Goal: Task Accomplishment & Management: Use online tool/utility

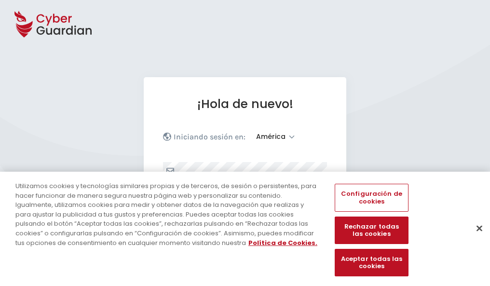
select select "América"
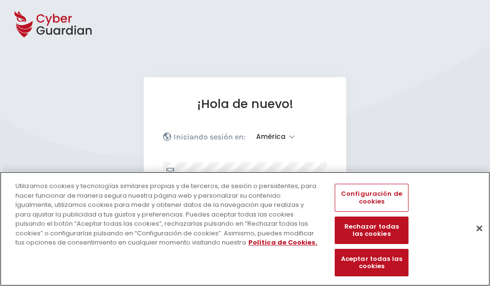
scroll to position [126, 0]
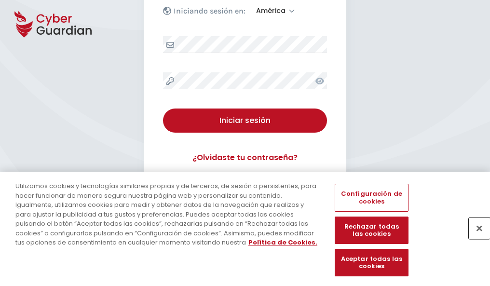
click at [475, 238] on button "Cerrar" at bounding box center [479, 228] width 21 height 21
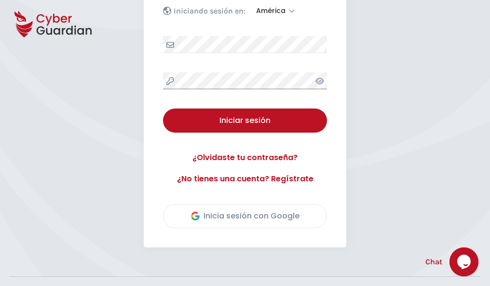
scroll to position [219, 0]
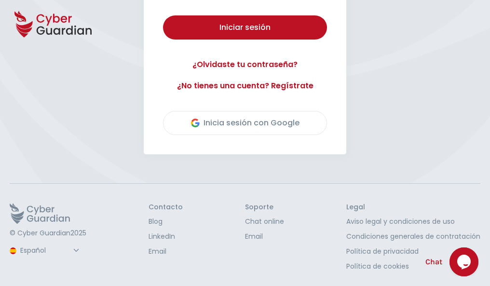
click at [163, 15] on button "Iniciar sesión" at bounding box center [245, 27] width 164 height 24
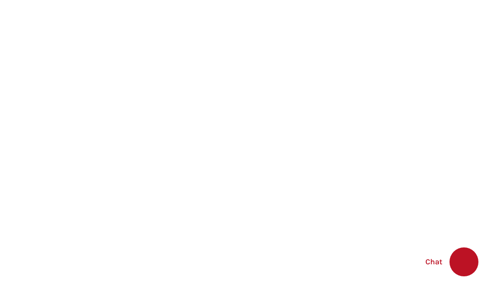
select select "English"
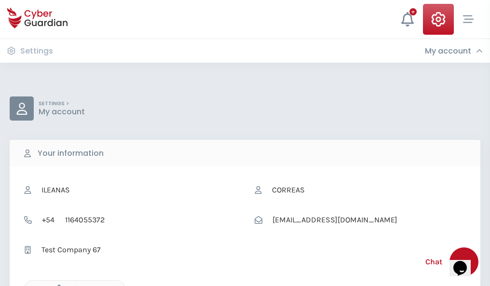
click at [56, 285] on icon "button" at bounding box center [57, 289] width 8 height 8
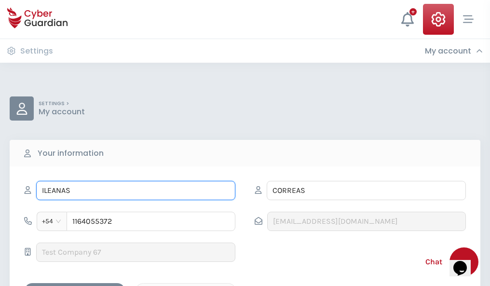
click at [136, 191] on input "ILEANAS" at bounding box center [135, 190] width 199 height 19
type input "I"
type input "Reyes"
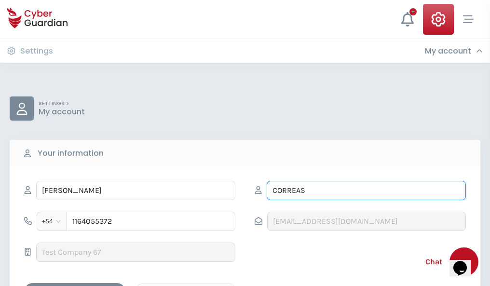
click at [366, 191] on input "CORREAS" at bounding box center [366, 190] width 199 height 19
type input "C"
type input "Prado"
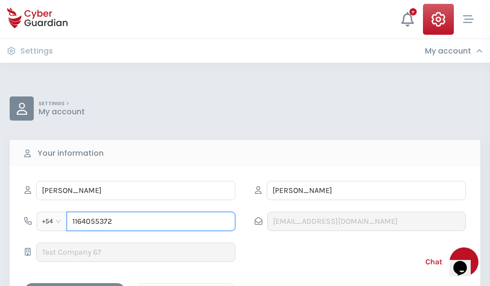
click at [151, 221] on input "1164055372" at bounding box center [151, 221] width 169 height 19
type input "1"
type input "4943868846"
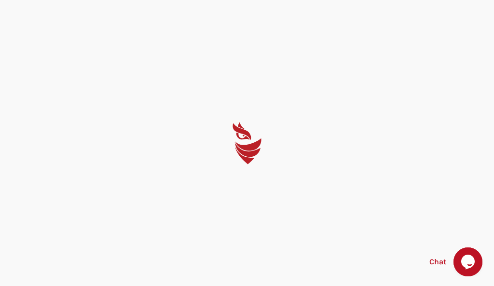
select select "English"
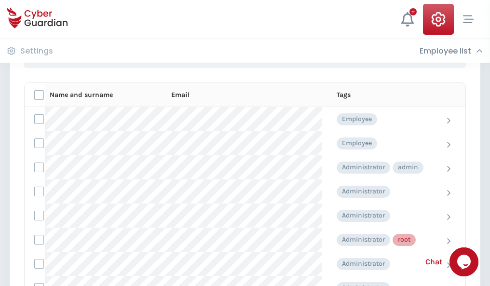
scroll to position [485, 0]
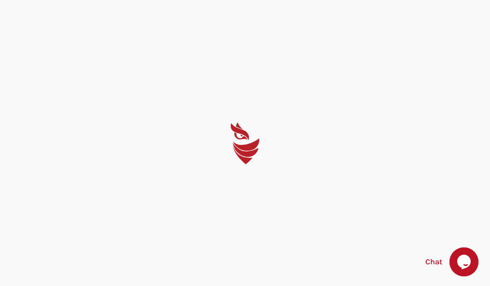
select select "English"
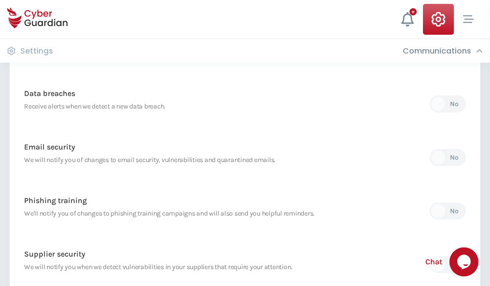
scroll to position [508, 0]
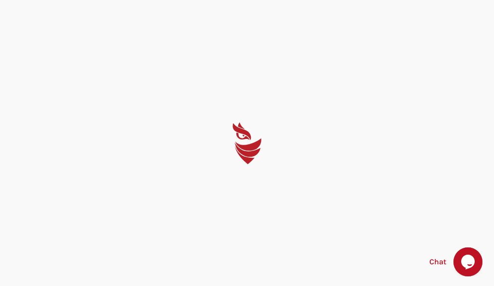
select select "English"
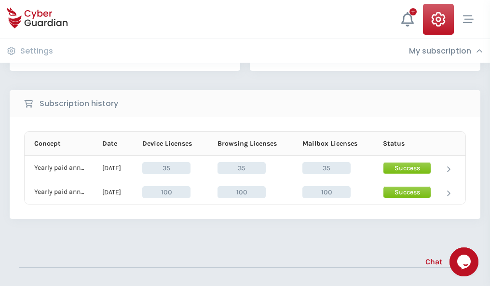
scroll to position [269, 0]
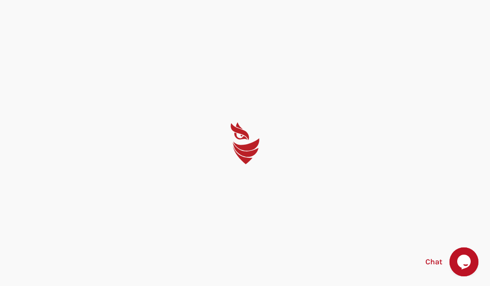
select select "English"
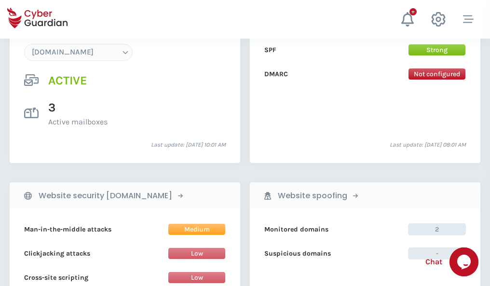
scroll to position [1027, 0]
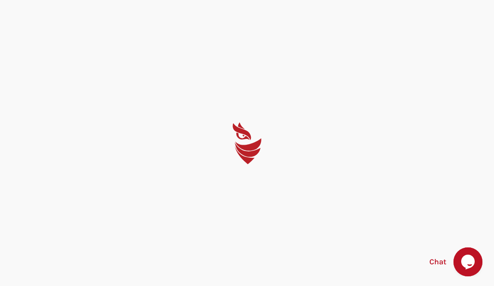
select select "English"
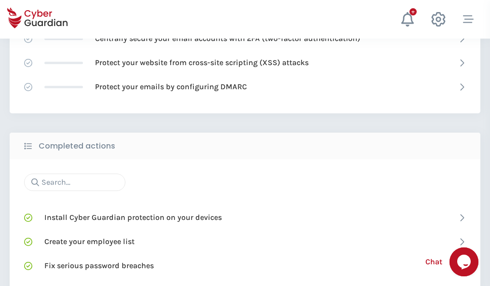
scroll to position [643, 0]
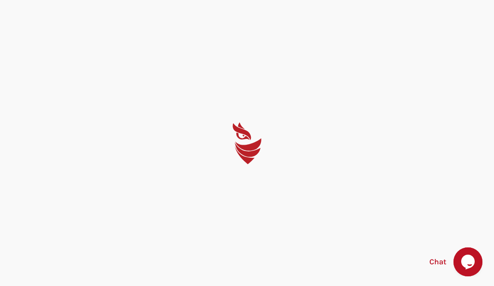
select select "English"
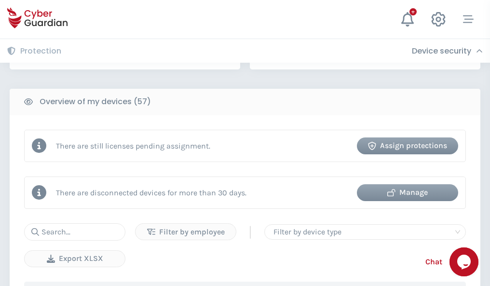
scroll to position [935, 0]
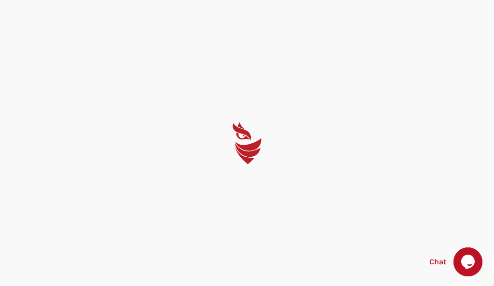
select select "English"
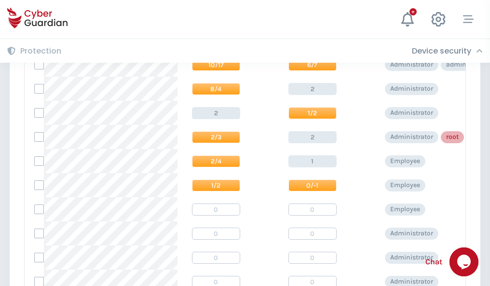
scroll to position [486, 0]
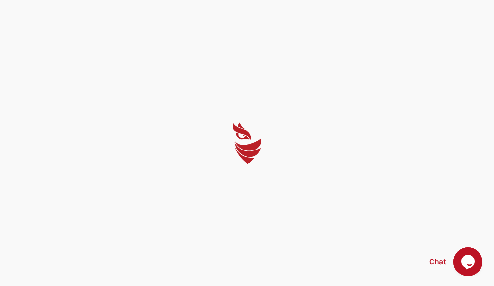
select select "English"
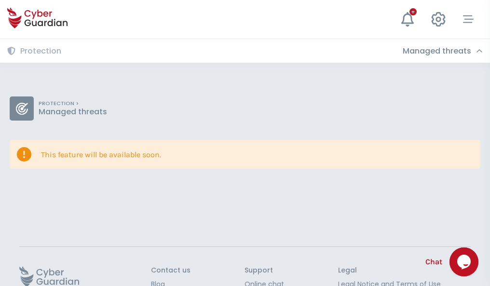
scroll to position [63, 0]
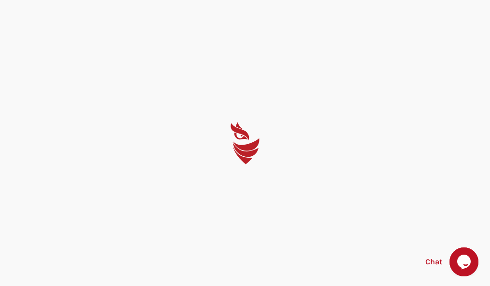
select select "English"
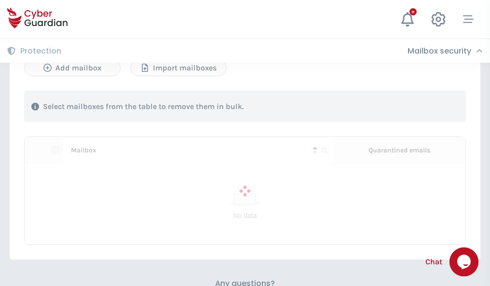
scroll to position [413, 0]
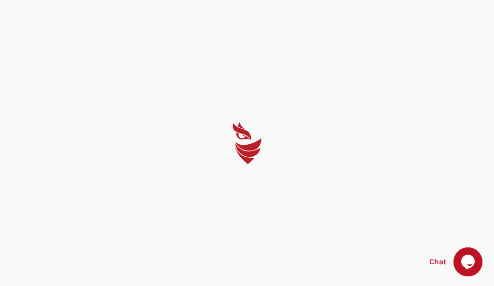
select select "English"
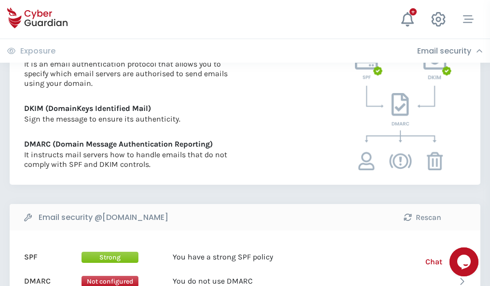
scroll to position [519, 0]
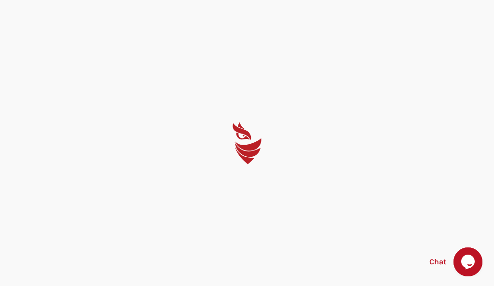
select select "English"
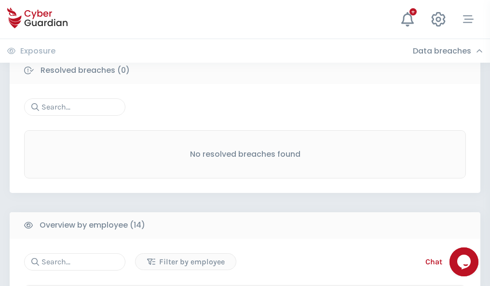
scroll to position [871, 0]
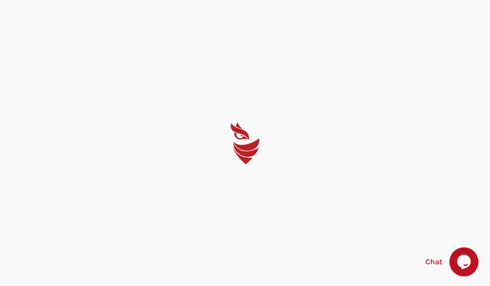
select select "English"
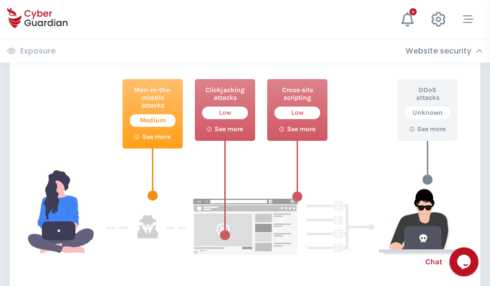
scroll to position [525, 0]
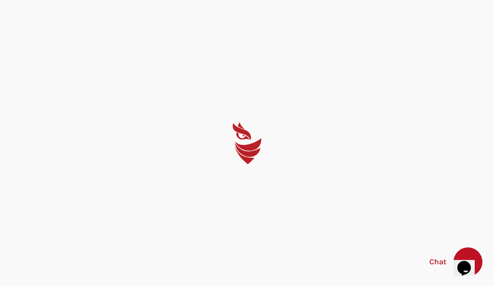
select select "English"
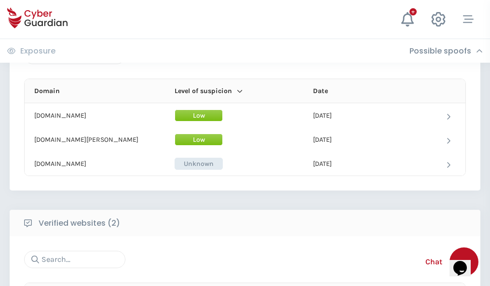
scroll to position [579, 0]
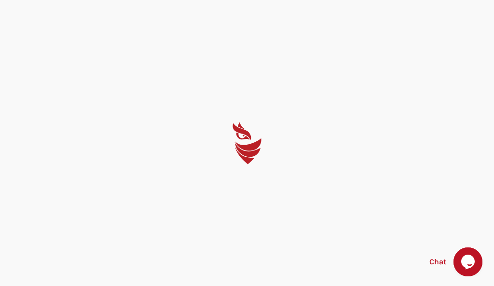
select select "English"
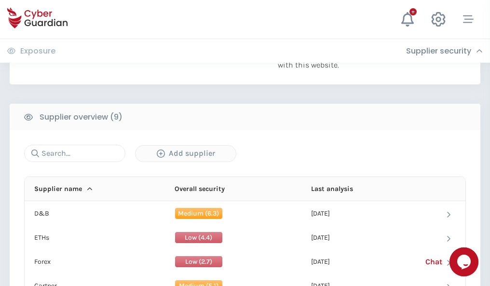
scroll to position [673, 0]
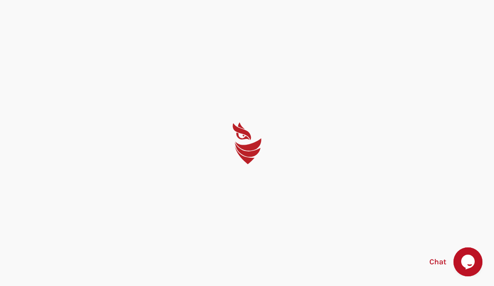
select select "English"
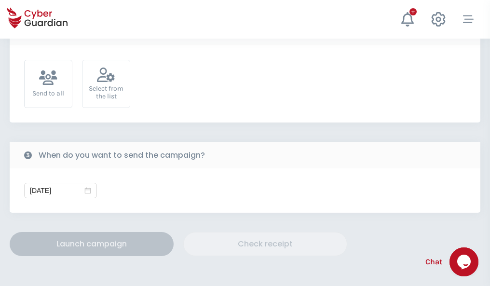
scroll to position [353, 0]
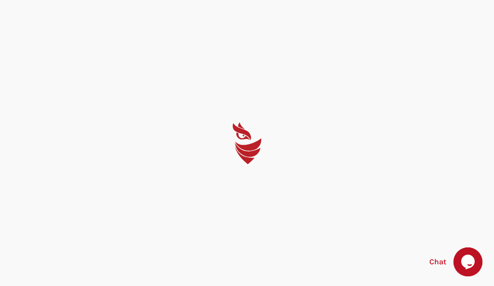
select select "English"
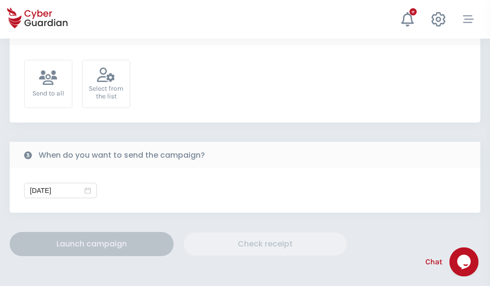
scroll to position [353, 0]
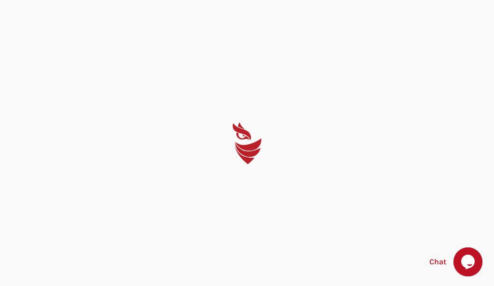
select select "English"
